Goal: Transaction & Acquisition: Book appointment/travel/reservation

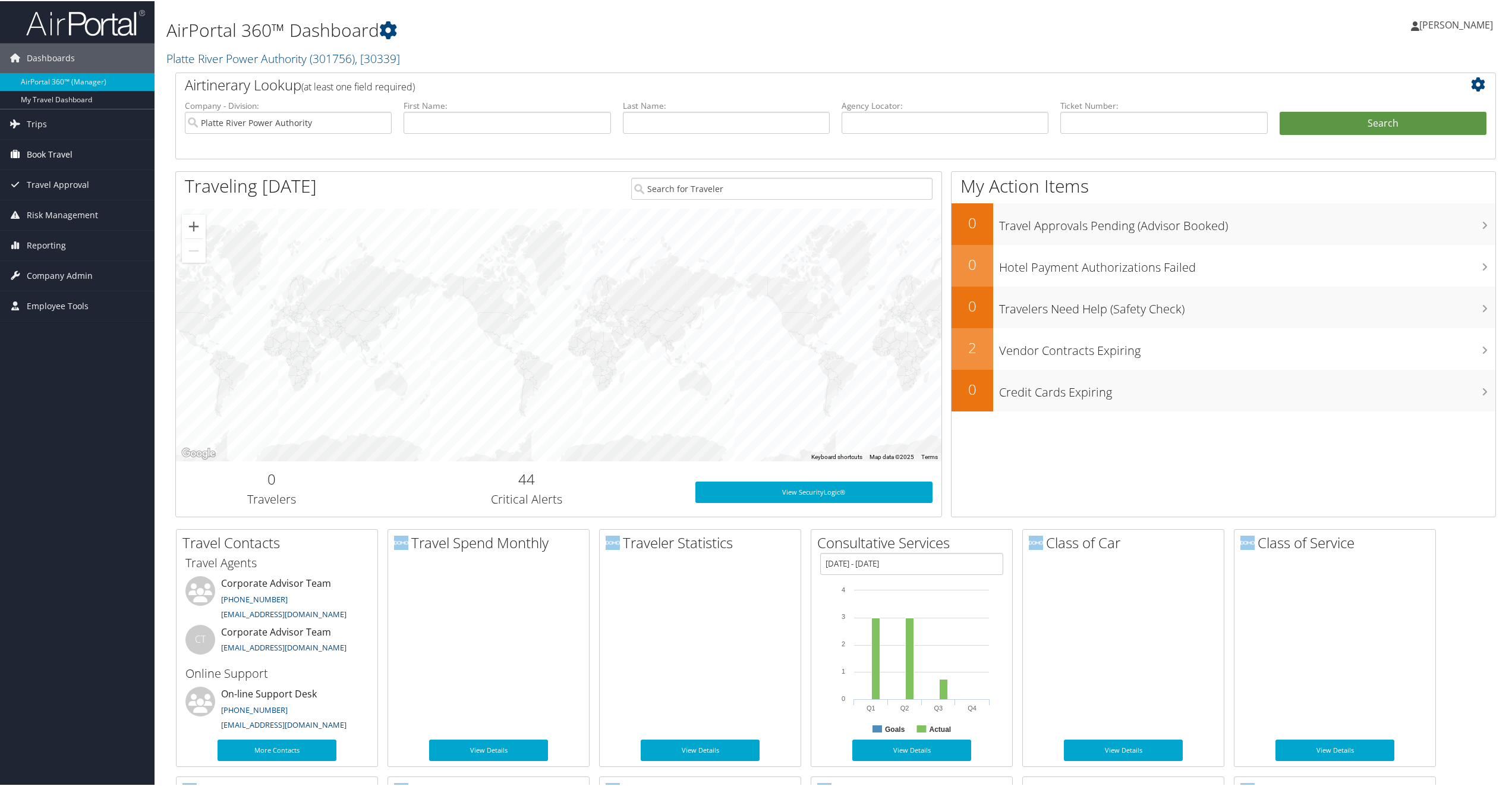
click at [47, 151] on span "Book Travel" at bounding box center [49, 153] width 46 height 30
click at [37, 186] on link "Book/Manage Online Trips" at bounding box center [77, 195] width 154 height 18
